Goal: Complete application form: Complete application form

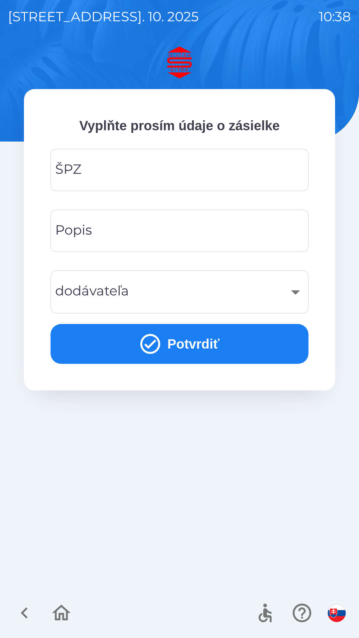
click at [99, 175] on input "ŠPZ" at bounding box center [179, 170] width 242 height 26
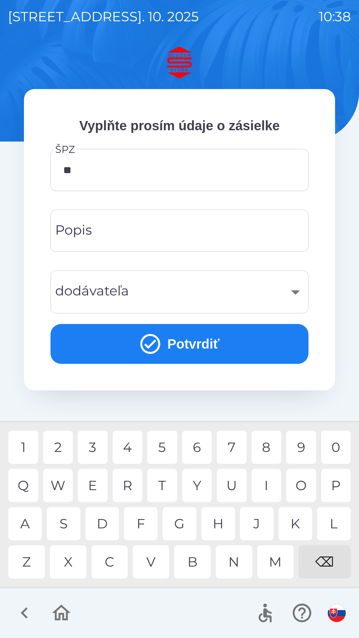
click at [125, 482] on div "R" at bounding box center [128, 485] width 30 height 33
click at [92, 449] on div "3" at bounding box center [93, 447] width 30 height 33
click at [121, 443] on div "4" at bounding box center [128, 447] width 30 height 33
click at [328, 521] on div "L" at bounding box center [334, 523] width 34 height 33
type input "*******"
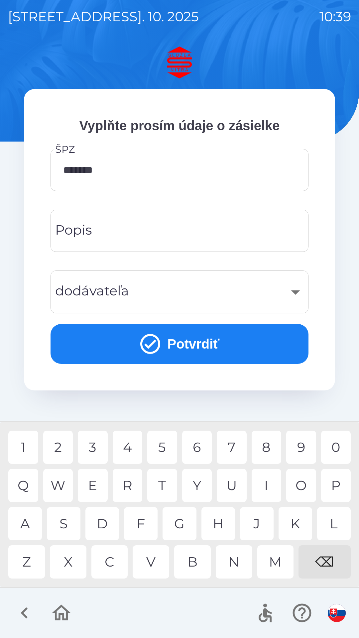
click at [158, 344] on icon "submit" at bounding box center [150, 344] width 20 height 20
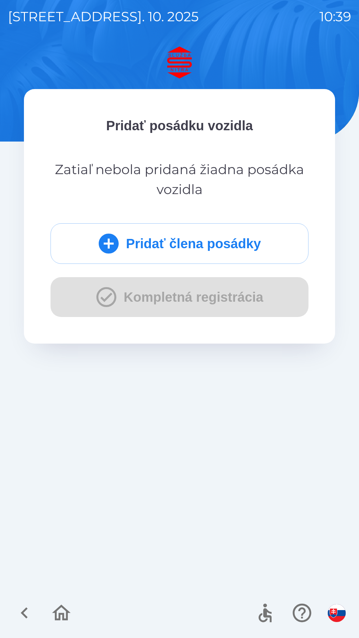
click at [135, 247] on button "Pridať člena posádky" at bounding box center [179, 243] width 258 height 41
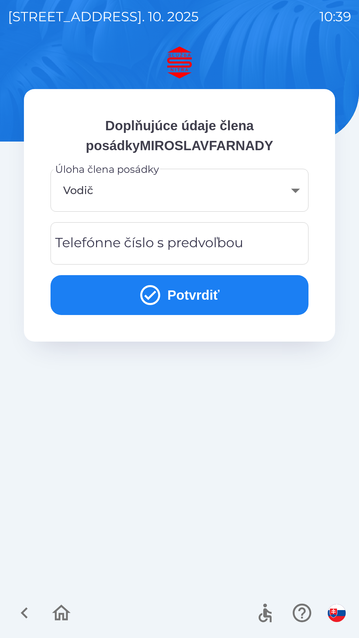
click at [155, 291] on icon "submit" at bounding box center [150, 295] width 24 height 24
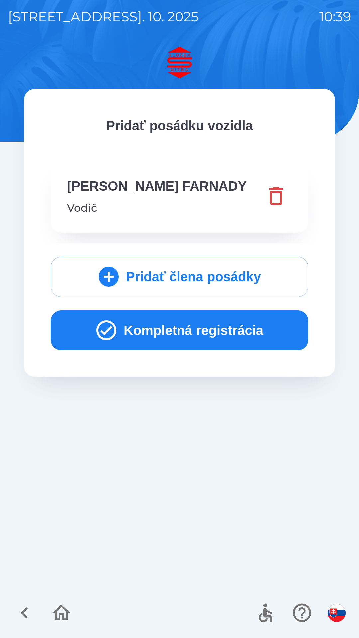
click at [186, 332] on button "Kompletná registrácia" at bounding box center [179, 330] width 258 height 40
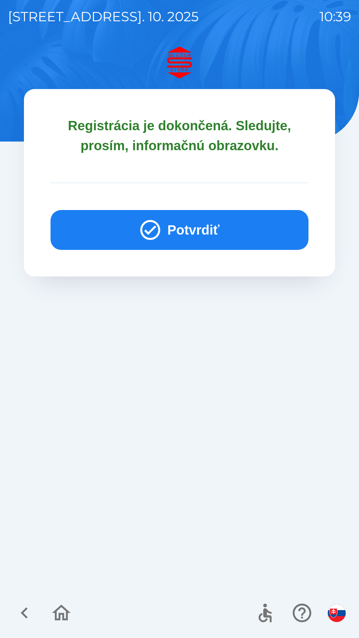
click at [183, 234] on button "Potvrdiť" at bounding box center [179, 230] width 258 height 40
